Goal: Task Accomplishment & Management: Use online tool/utility

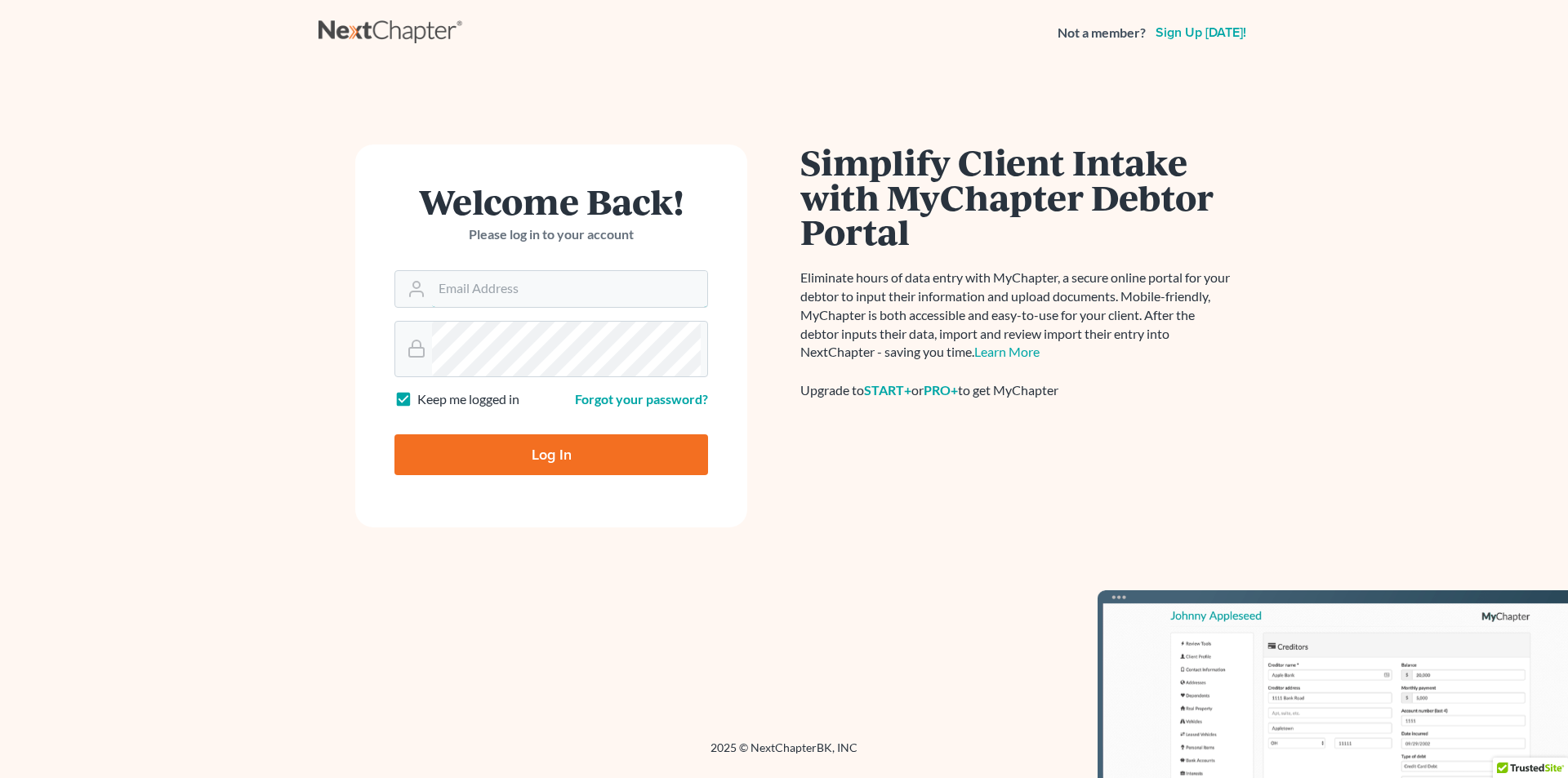
type input "info@jeffdragonlaw.com"
click at [614, 476] on input "Log In" at bounding box center [551, 454] width 314 height 40
type input "Thinking..."
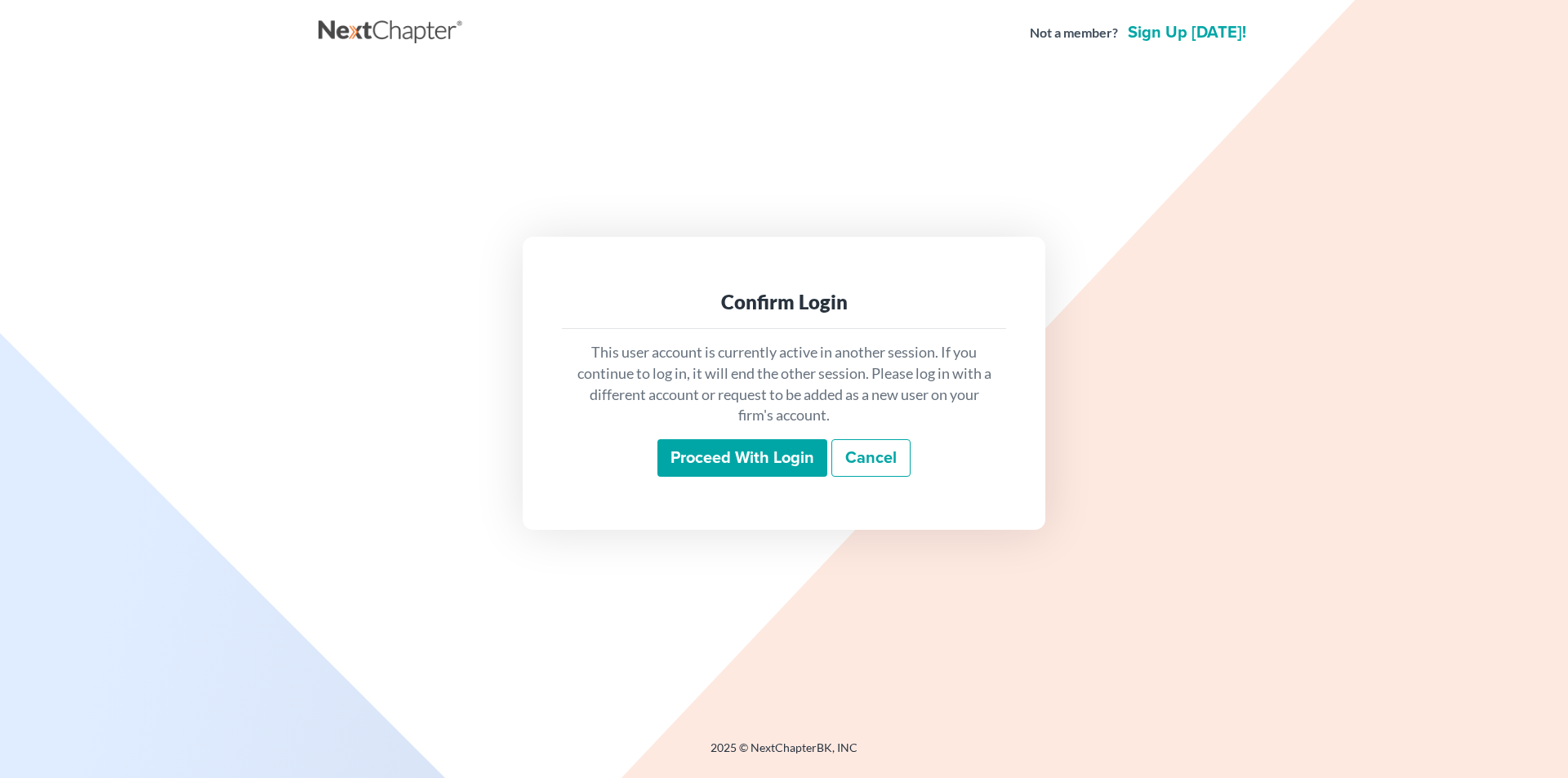
click at [761, 477] on input "Proceed with login" at bounding box center [742, 458] width 170 height 38
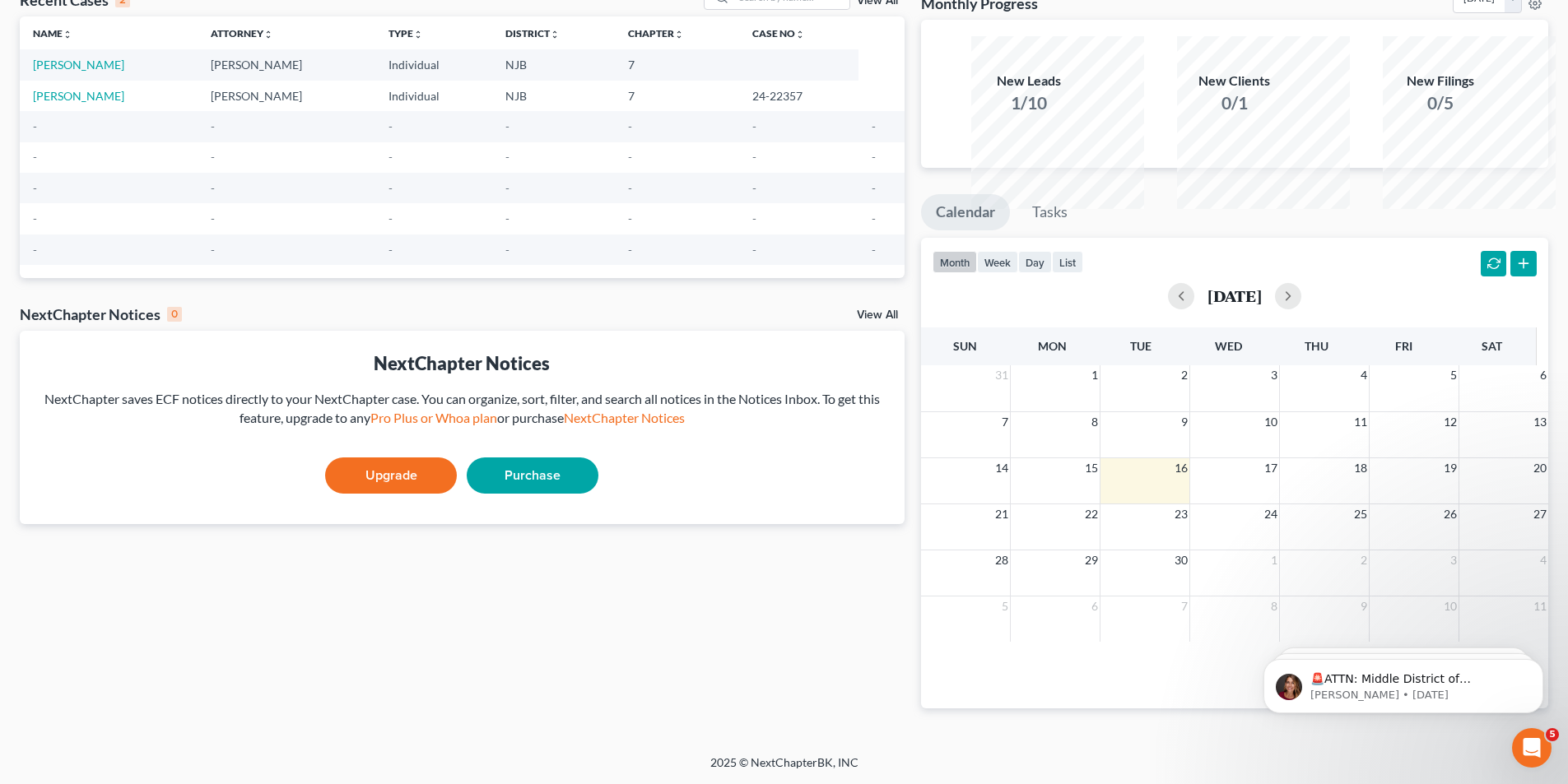
scroll to position [165, 0]
click at [73, 72] on link "[PERSON_NAME]" at bounding box center [78, 65] width 91 height 14
